Goal: Task Accomplishment & Management: Manage account settings

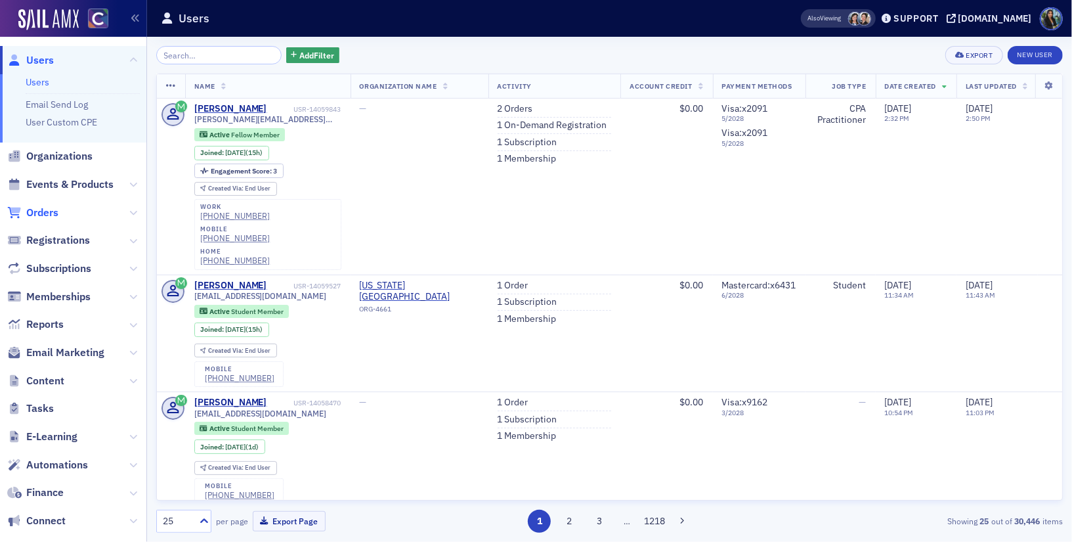
click at [37, 211] on span "Orders" at bounding box center [42, 212] width 32 height 14
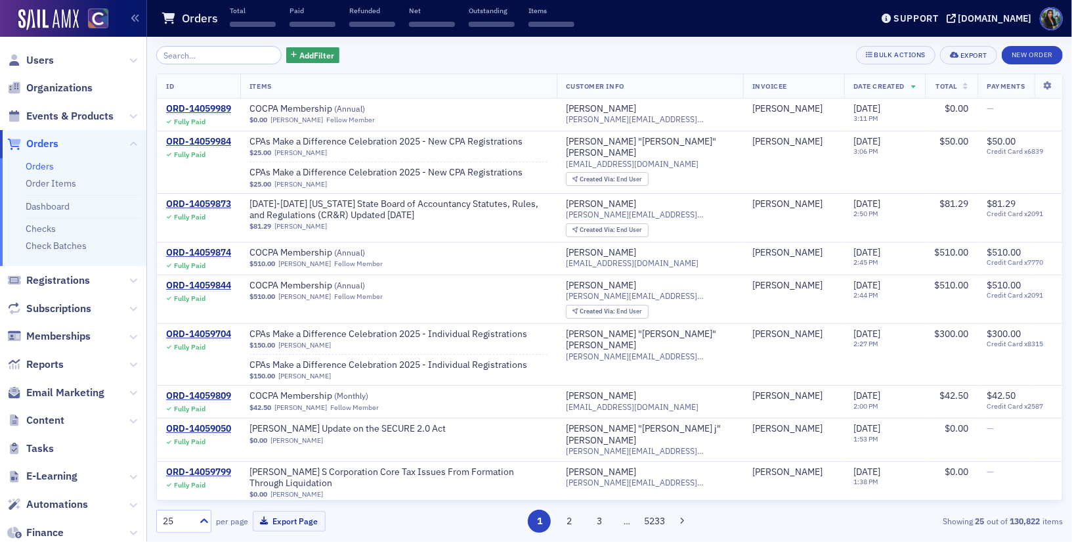
click at [182, 55] on input "search" at bounding box center [218, 55] width 125 height 18
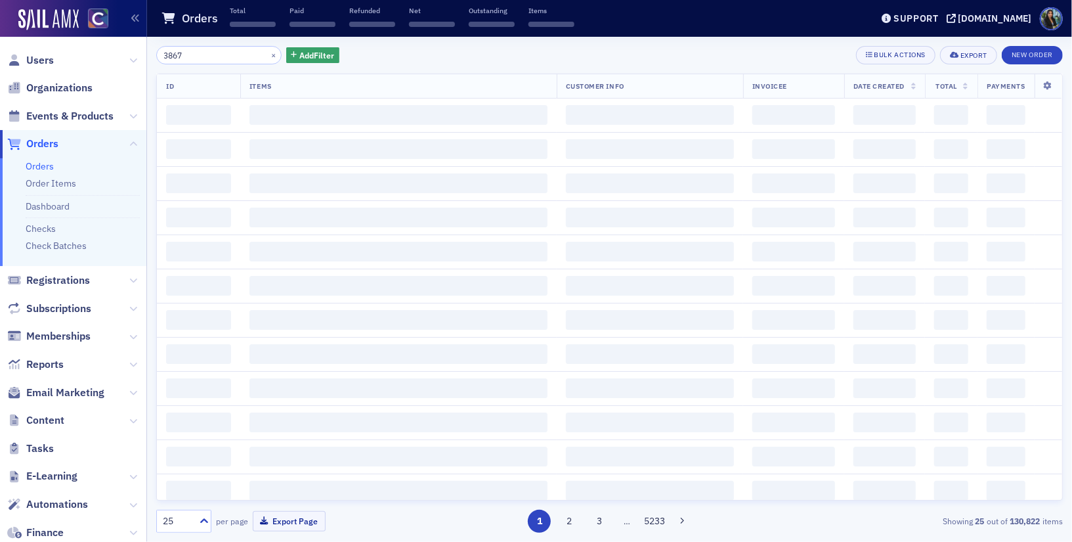
click at [198, 47] on input "3867" at bounding box center [218, 55] width 125 height 18
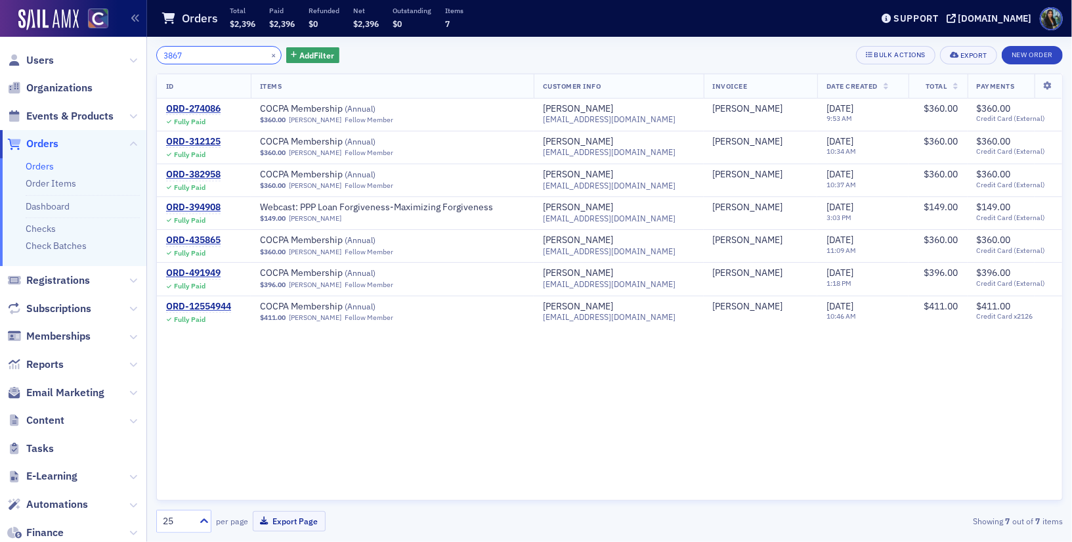
click at [196, 54] on input "3867" at bounding box center [218, 55] width 125 height 18
paste input "13999659"
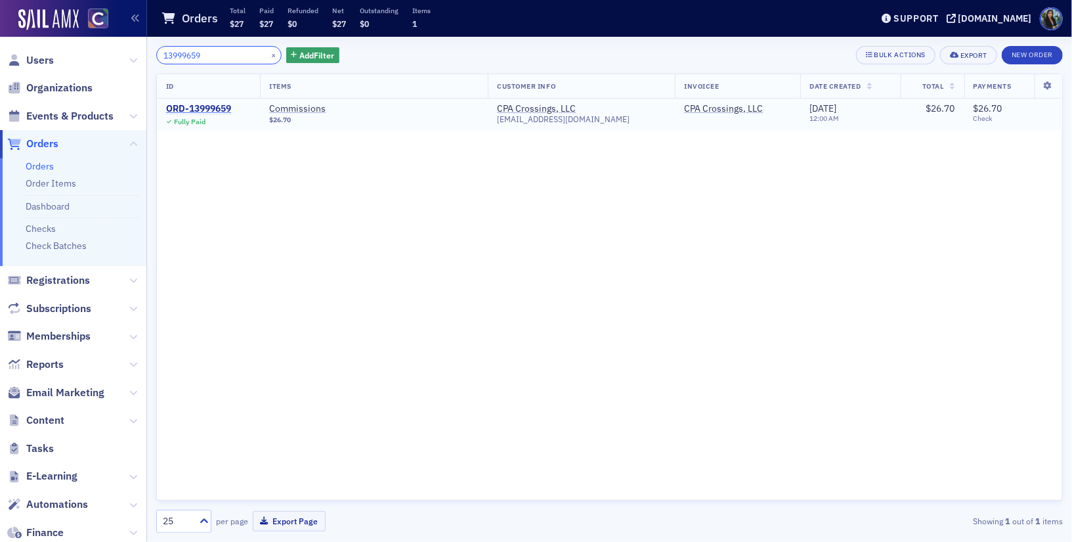
type input "13999659"
click at [217, 106] on div "ORD-13999659" at bounding box center [198, 109] width 65 height 12
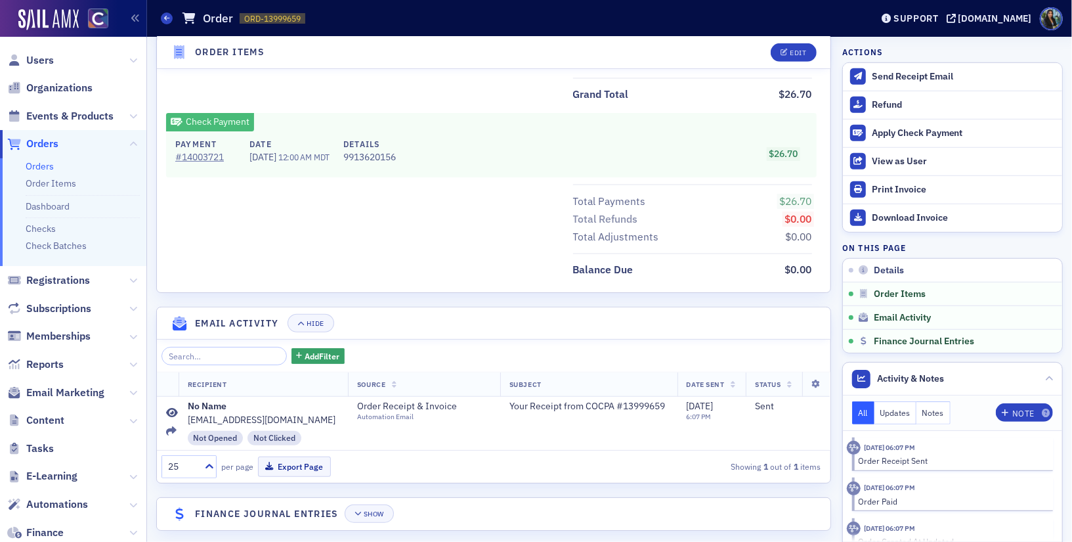
scroll to position [542, 0]
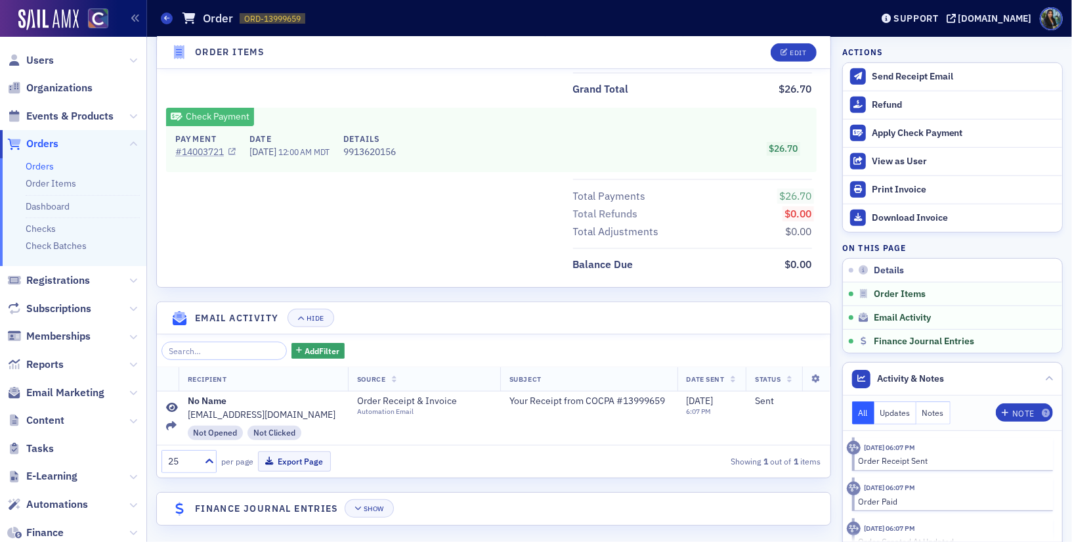
click at [190, 146] on link "# 14003721" at bounding box center [205, 152] width 60 height 14
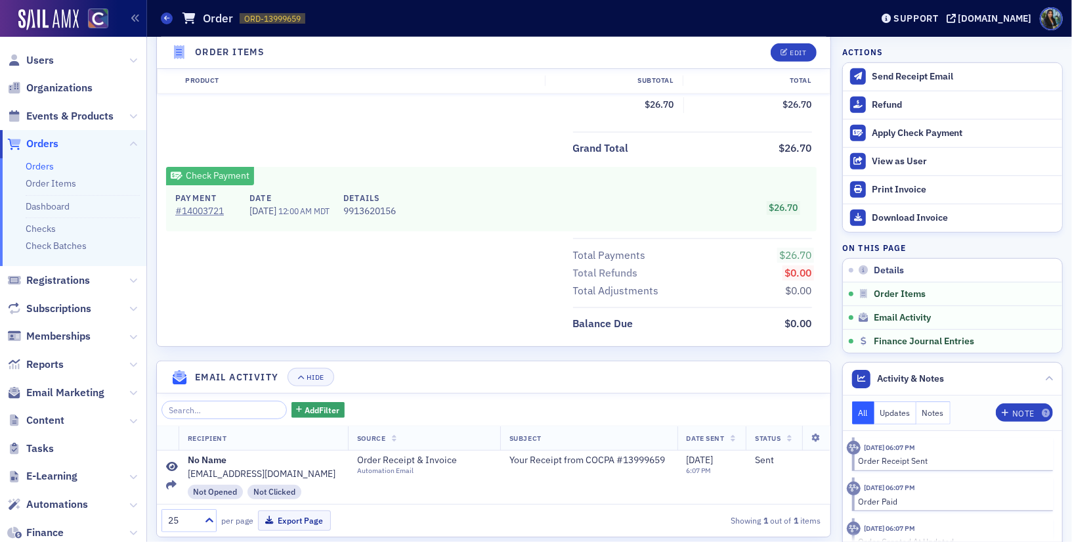
scroll to position [481, 0]
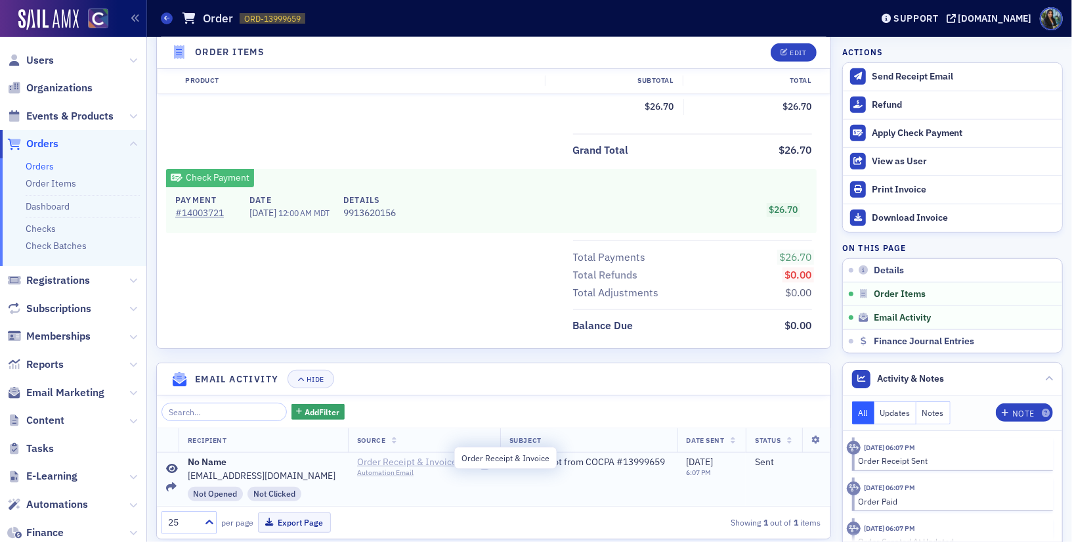
click at [403, 456] on span "Order Receipt & Invoice" at bounding box center [416, 462] width 119 height 12
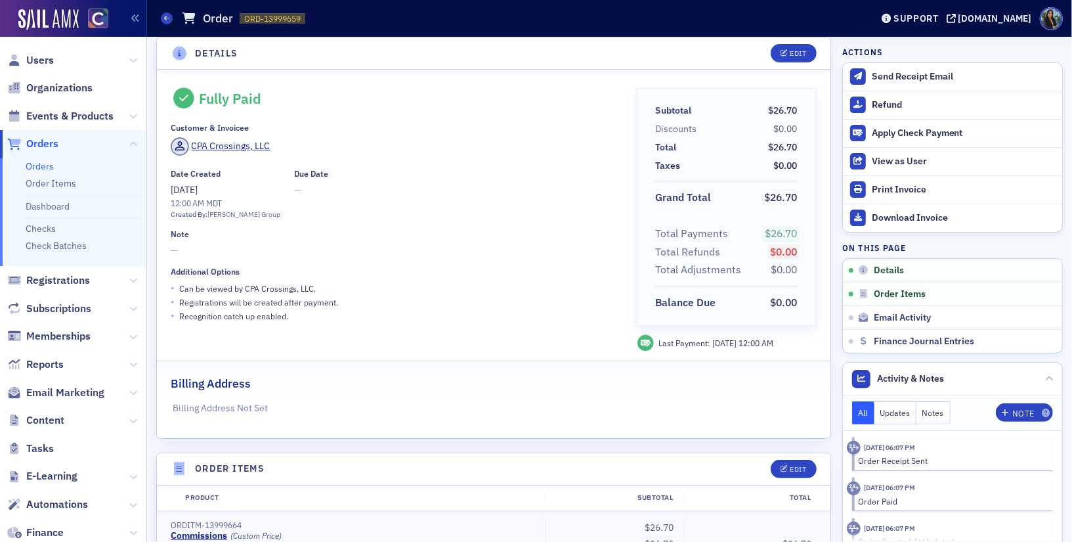
scroll to position [0, 0]
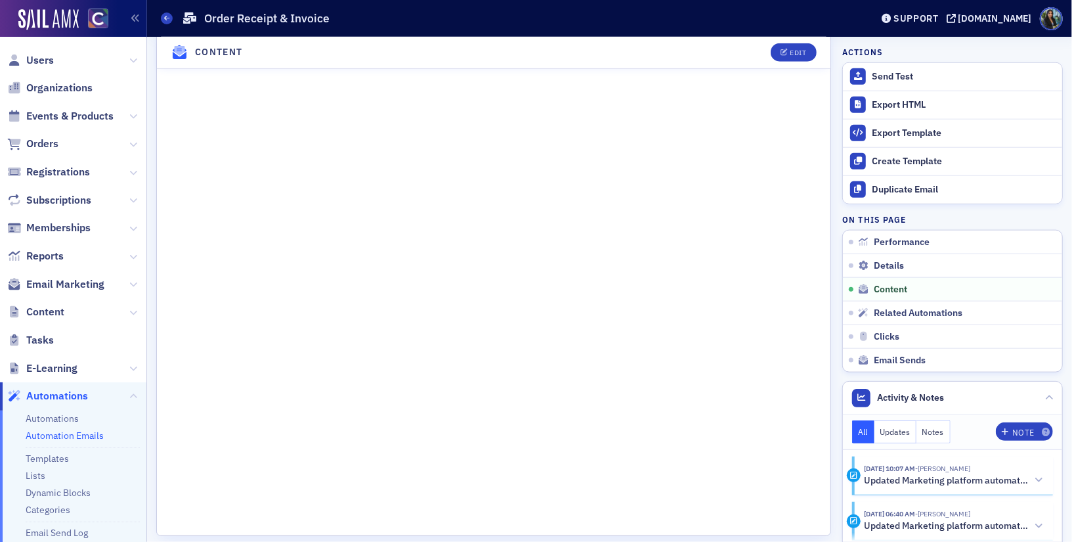
scroll to position [904, 0]
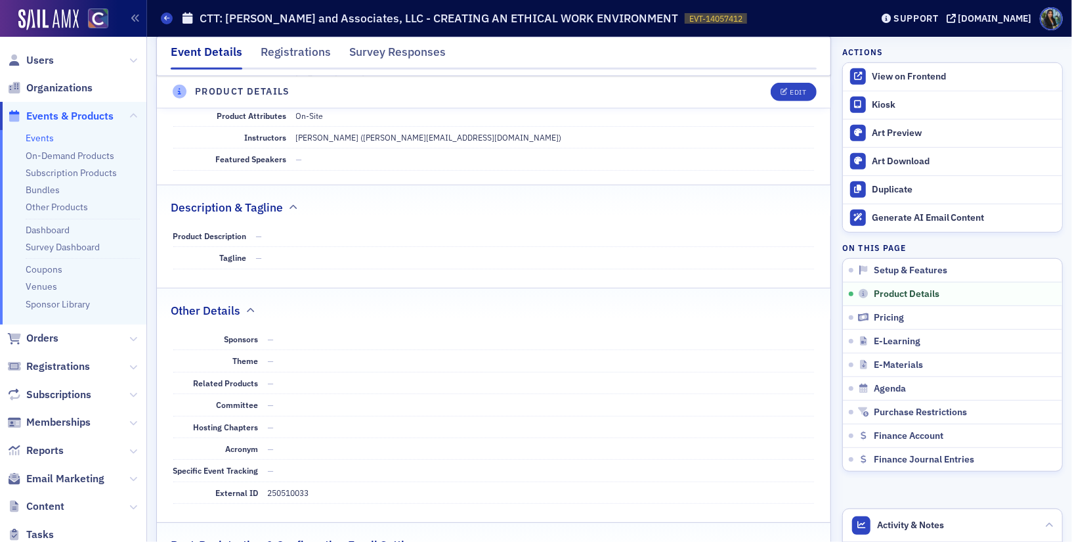
scroll to position [471, 0]
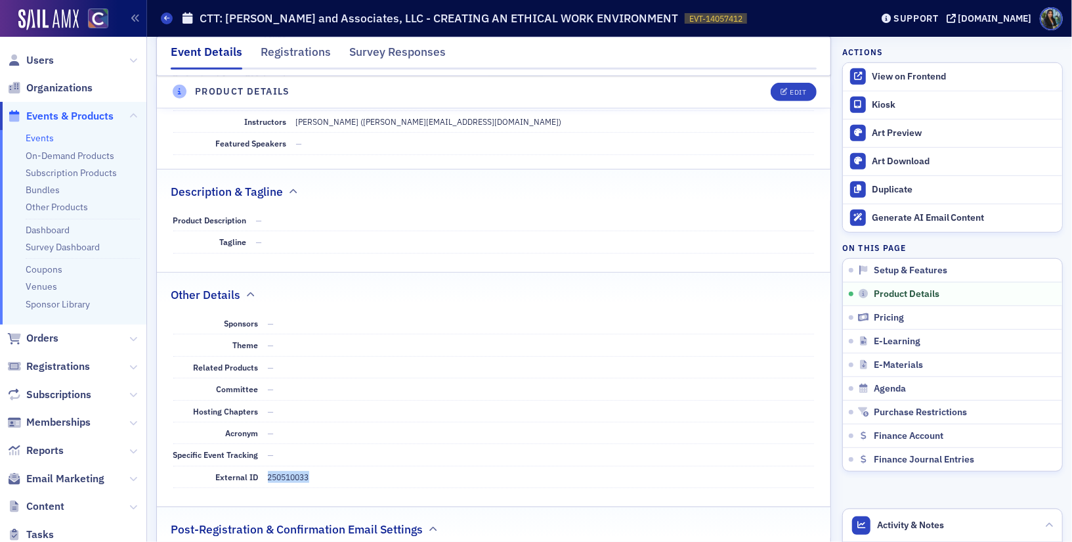
drag, startPoint x: 270, startPoint y: 469, endPoint x: 314, endPoint y: 470, distance: 44.7
click at [314, 469] on dd "250510033" at bounding box center [541, 476] width 547 height 21
copy dd "250510033"
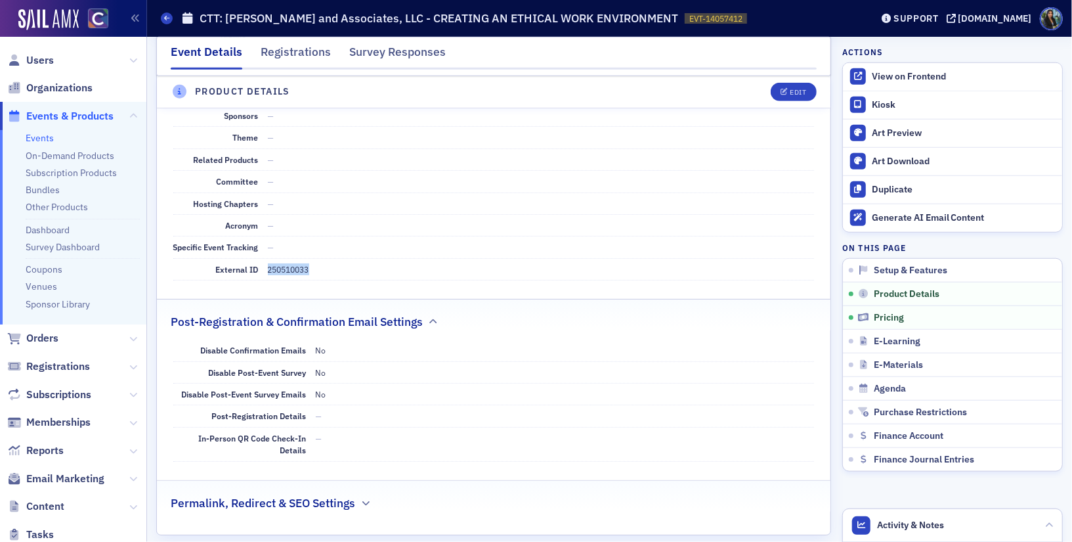
scroll to position [680, 0]
click at [391, 411] on dd "—" at bounding box center [565, 414] width 499 height 21
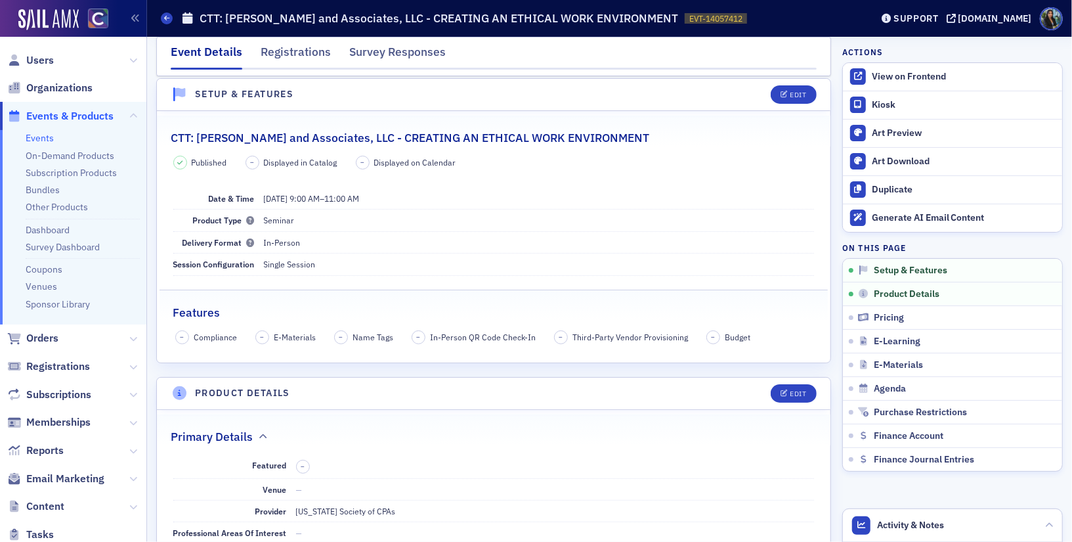
scroll to position [0, 0]
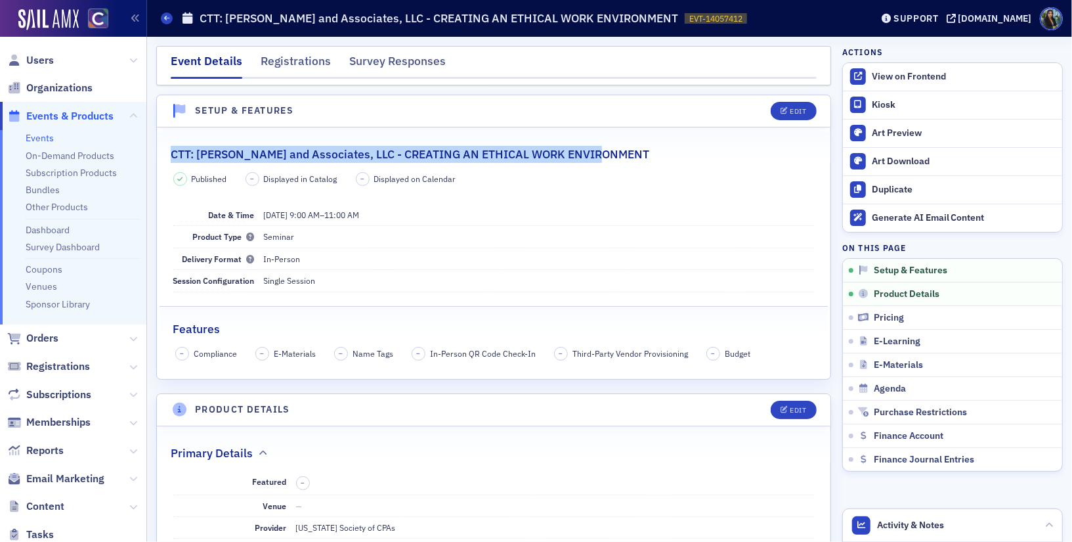
drag, startPoint x: 171, startPoint y: 152, endPoint x: 616, endPoint y: 150, distance: 445.1
click at [616, 150] on div "CTT: McMahan and Associates, LLC - CREATING AN ETHICAL WORK ENVIRONMENT" at bounding box center [494, 147] width 646 height 31
copy h2 "CTT: McMahan and Associates, LLC - CREATING AN ETHICAL WORK ENVIRONMENT"
click at [525, 292] on div "Published – Displayed in Catalog – Displayed on Calendar Date & Time 9/11/2025 …" at bounding box center [494, 266] width 674 height 188
